Goal: Check status: Check status

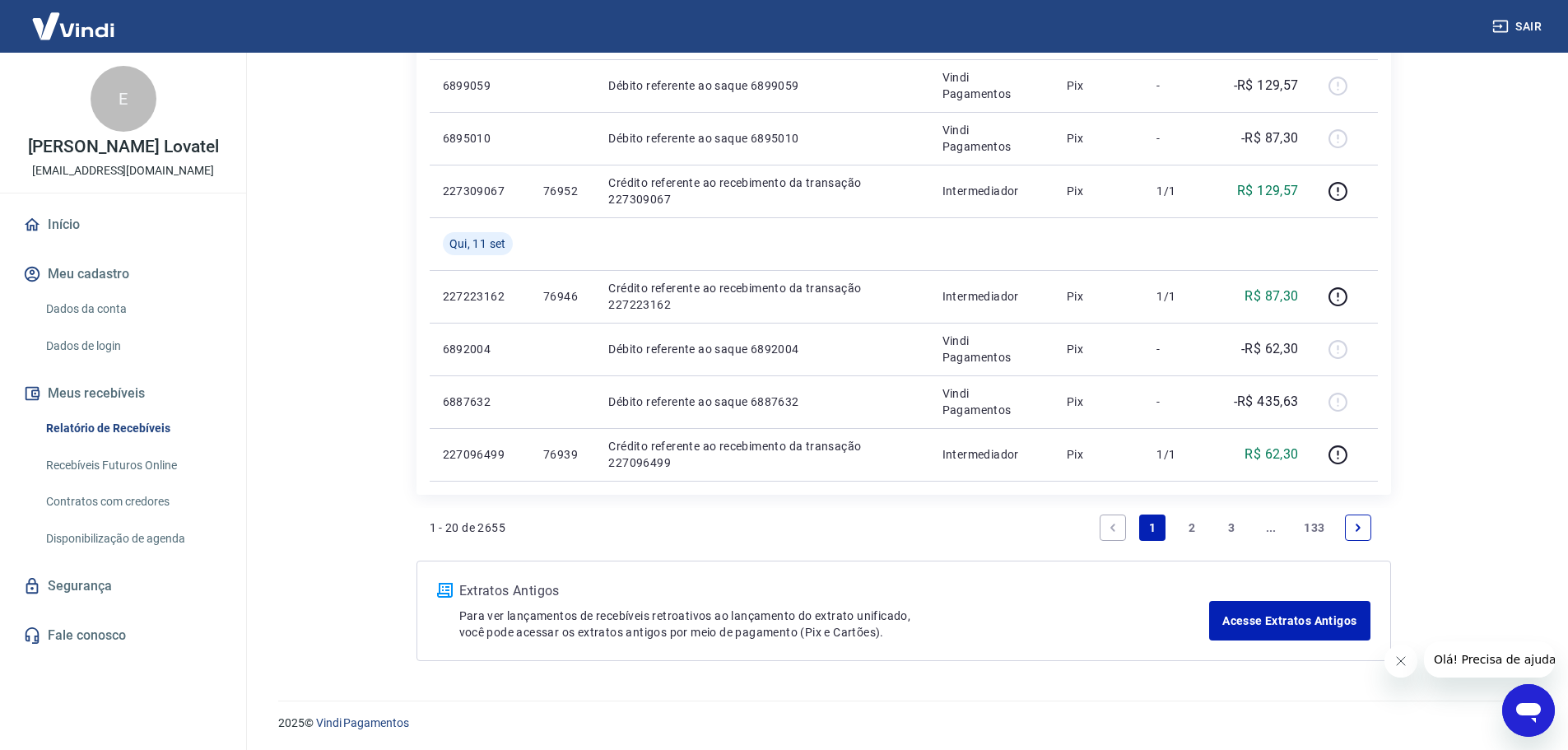
scroll to position [1228, 0]
click at [1192, 528] on link "2" at bounding box center [1192, 526] width 27 height 27
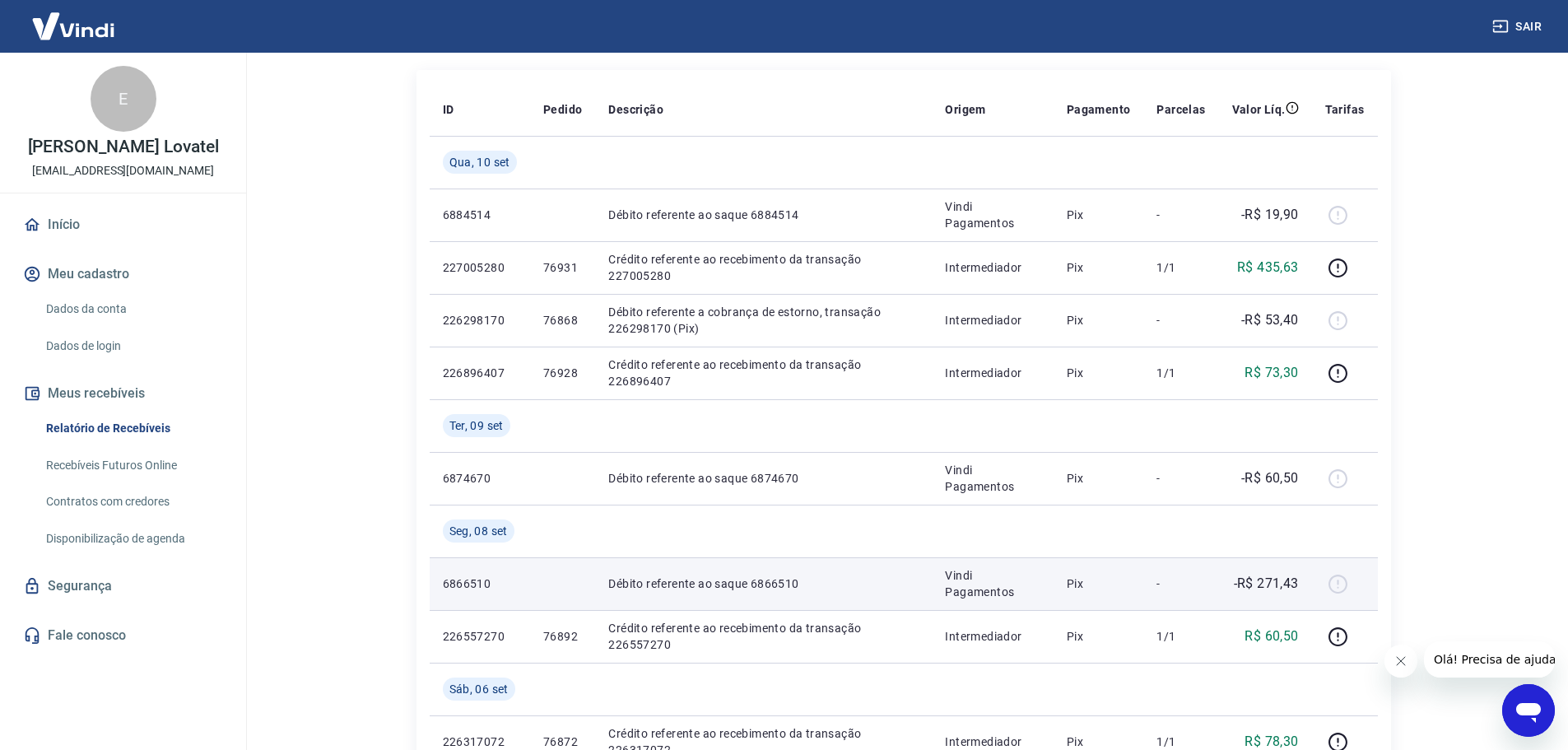
scroll to position [164, 0]
